Goal: Information Seeking & Learning: Learn about a topic

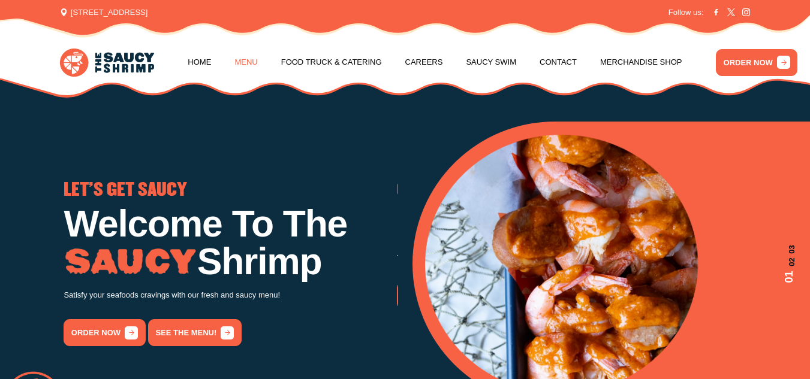
click at [237, 55] on link "Menu" at bounding box center [245, 63] width 23 height 46
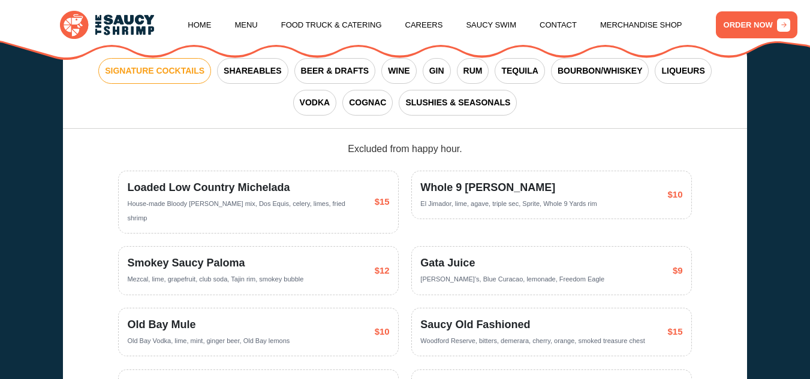
scroll to position [1986, 0]
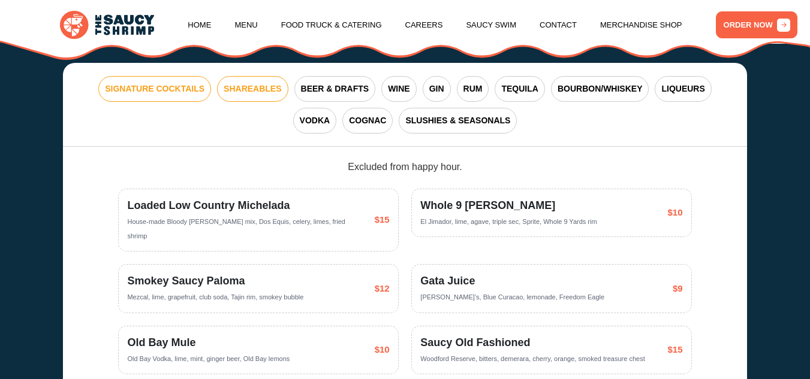
click at [241, 95] on span "SHAREABLES" at bounding box center [253, 89] width 58 height 13
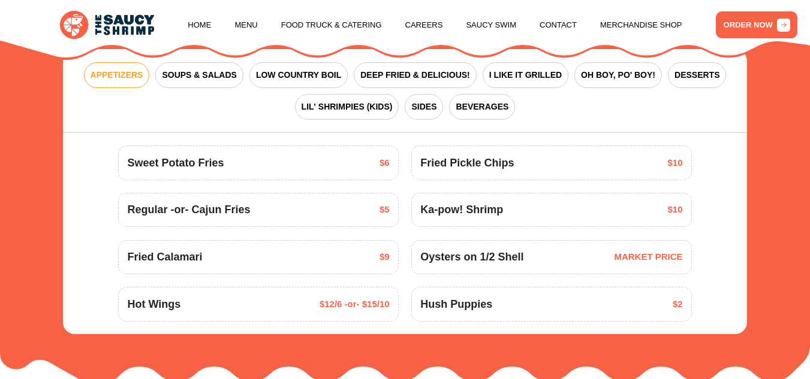
scroll to position [1359, 0]
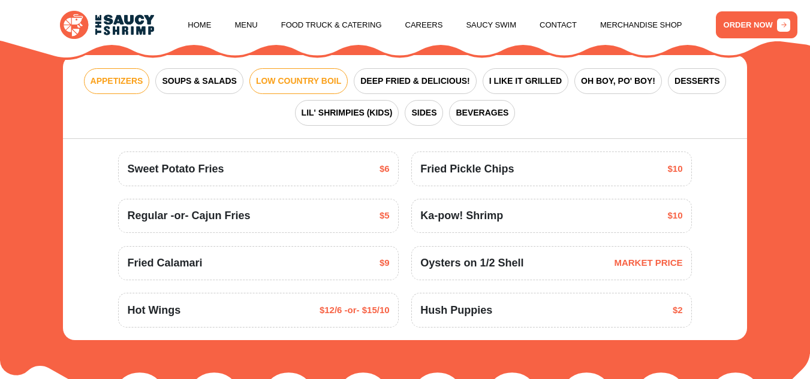
click at [282, 87] on span "LOW COUNTRY BOIL" at bounding box center [298, 81] width 85 height 13
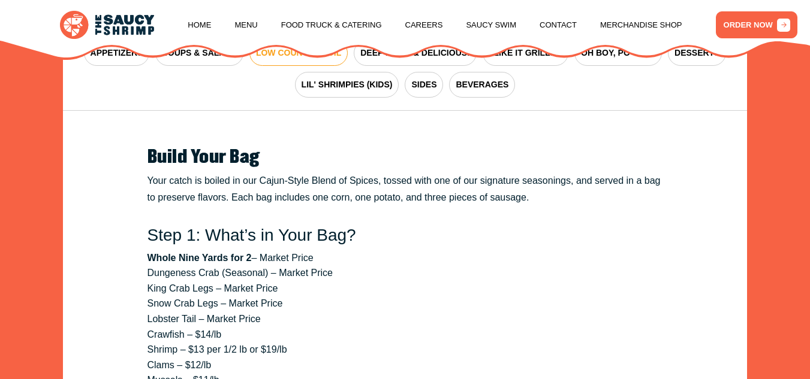
scroll to position [1373, 0]
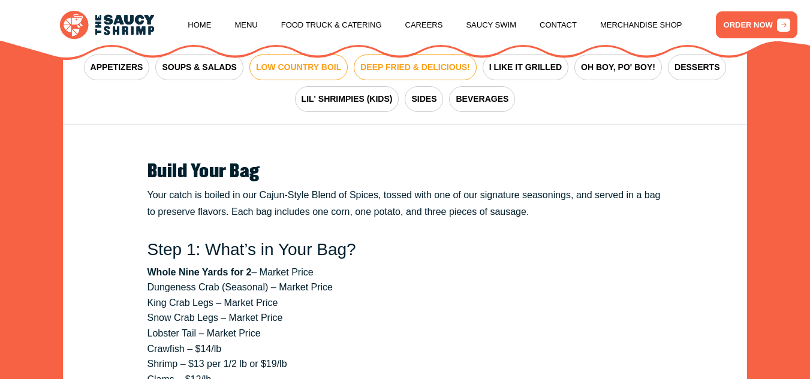
click at [443, 74] on span "DEEP FRIED & DELICIOUS!" at bounding box center [415, 67] width 110 height 13
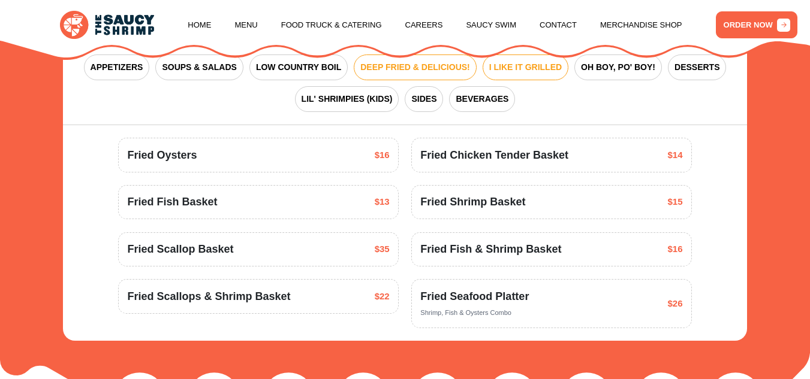
click at [530, 73] on span "I LIKE IT GRILLED" at bounding box center [525, 67] width 73 height 13
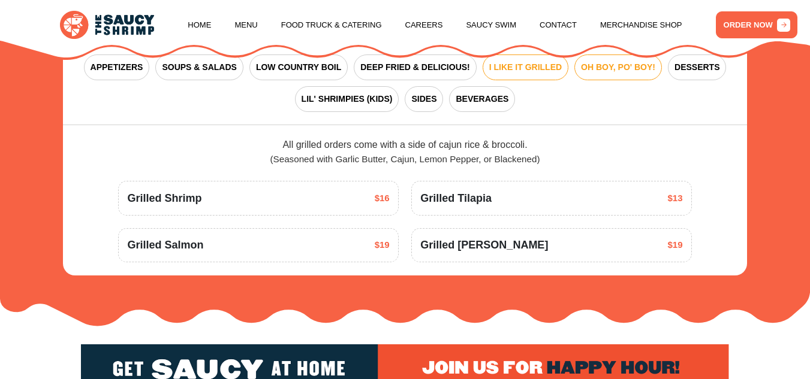
click at [623, 73] on span "OH BOY, PO' BOY!" at bounding box center [618, 67] width 74 height 13
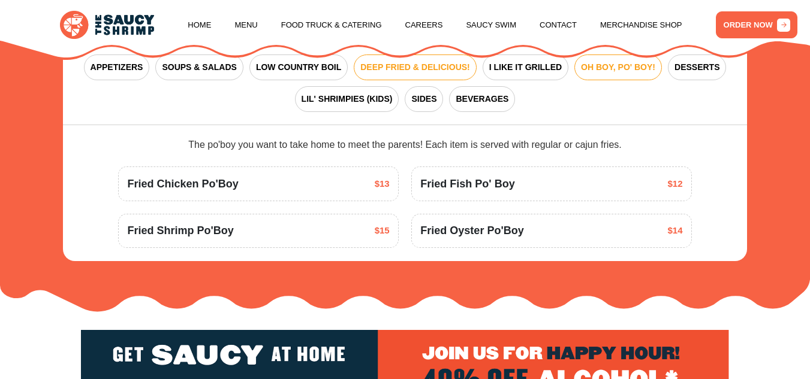
click at [391, 73] on span "DEEP FRIED & DELICIOUS!" at bounding box center [415, 67] width 110 height 13
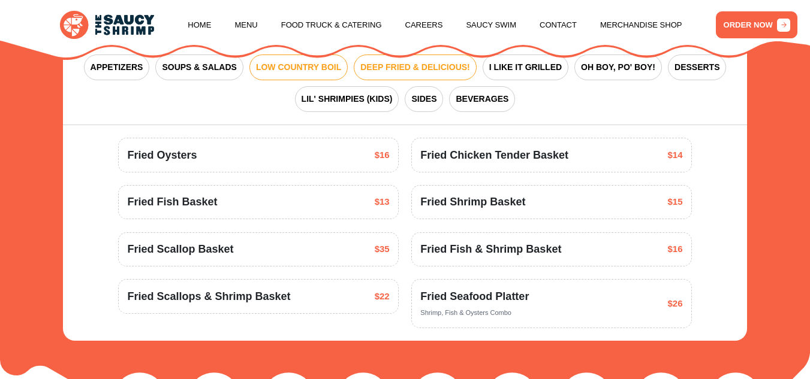
click at [298, 74] on span "LOW COUNTRY BOIL" at bounding box center [298, 67] width 85 height 13
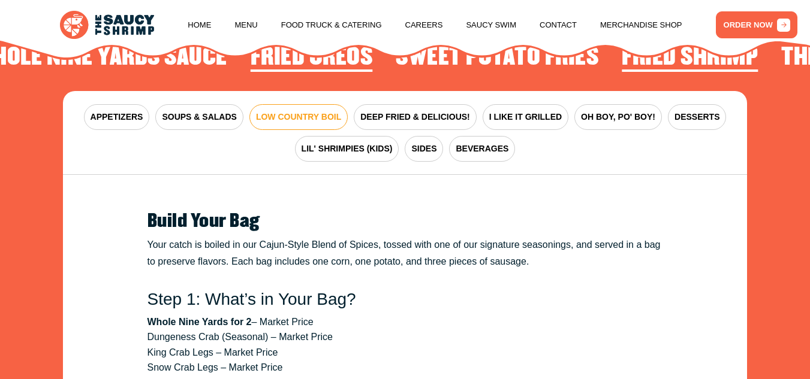
scroll to position [1330, 0]
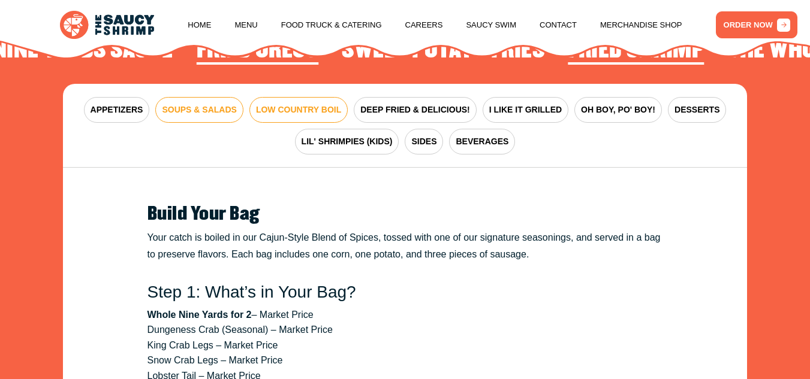
click at [199, 116] on span "SOUPS & SALADS" at bounding box center [199, 110] width 74 height 13
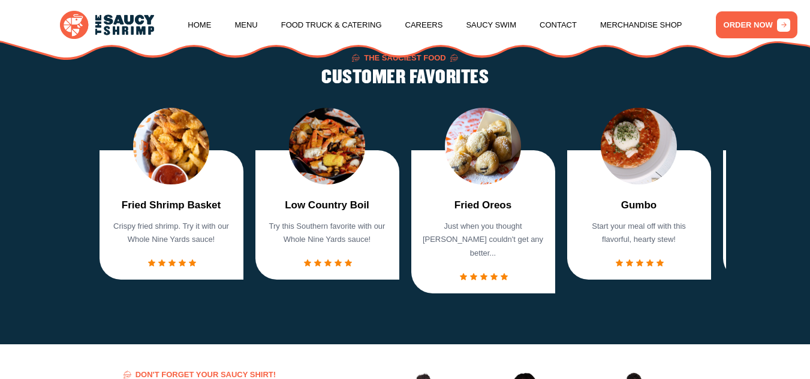
scroll to position [795, 0]
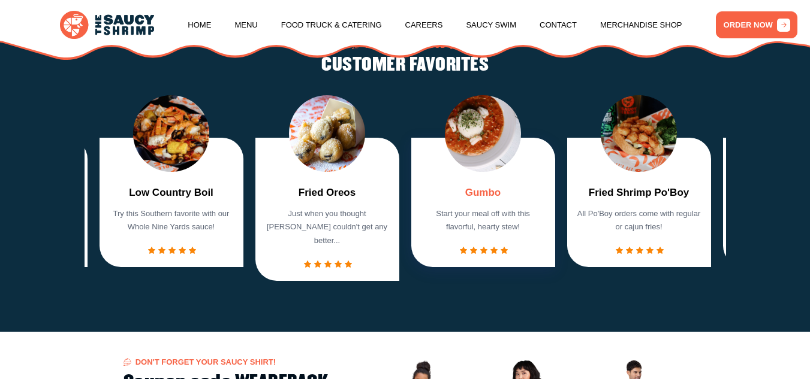
click at [474, 201] on link "Gumbo" at bounding box center [483, 193] width 36 height 16
